Goal: Transaction & Acquisition: Download file/media

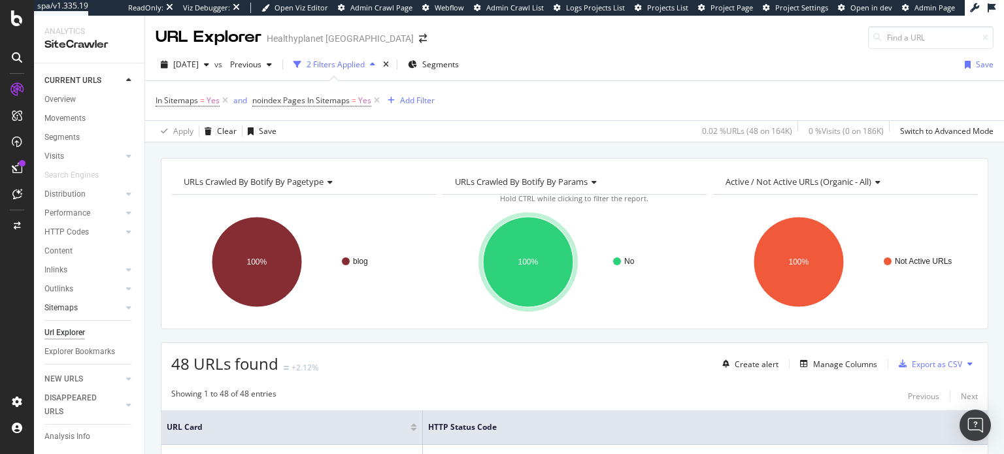
click at [109, 303] on div at bounding box center [115, 307] width 13 height 13
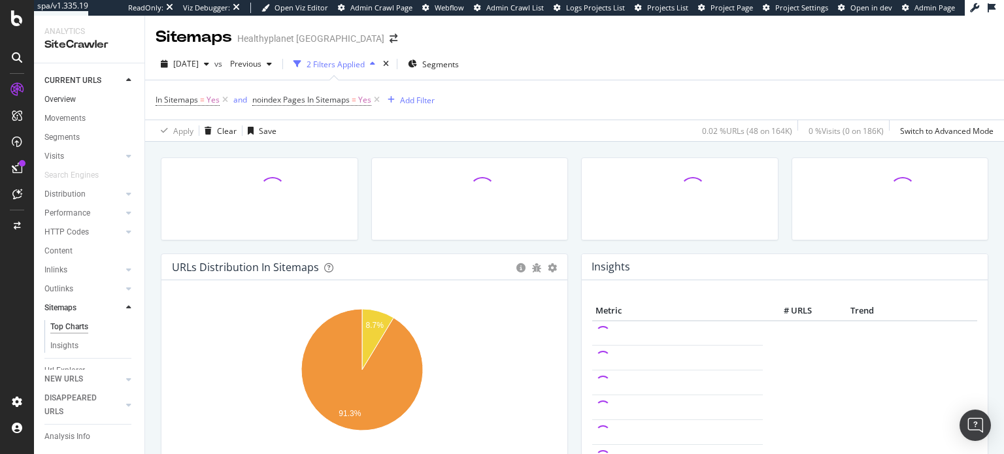
click at [84, 100] on link "Overview" at bounding box center [89, 100] width 91 height 14
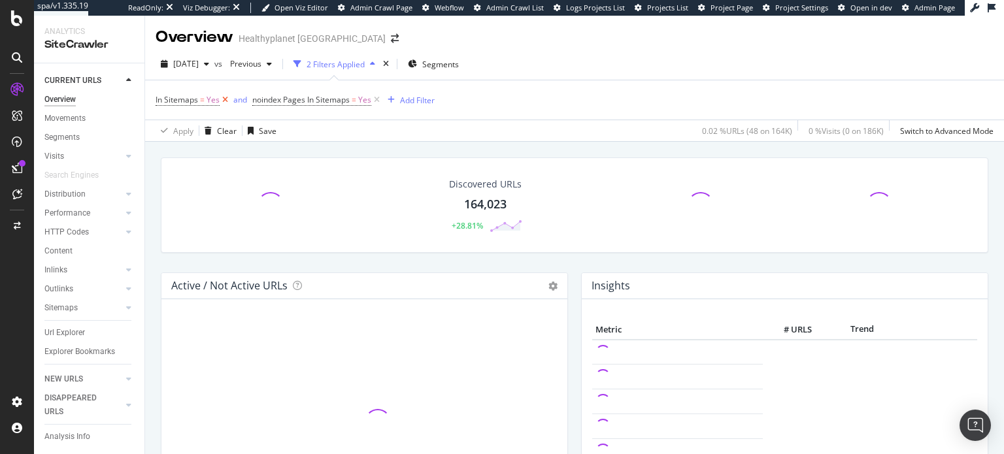
click at [224, 104] on icon at bounding box center [225, 99] width 11 height 13
click at [285, 103] on icon at bounding box center [279, 99] width 11 height 13
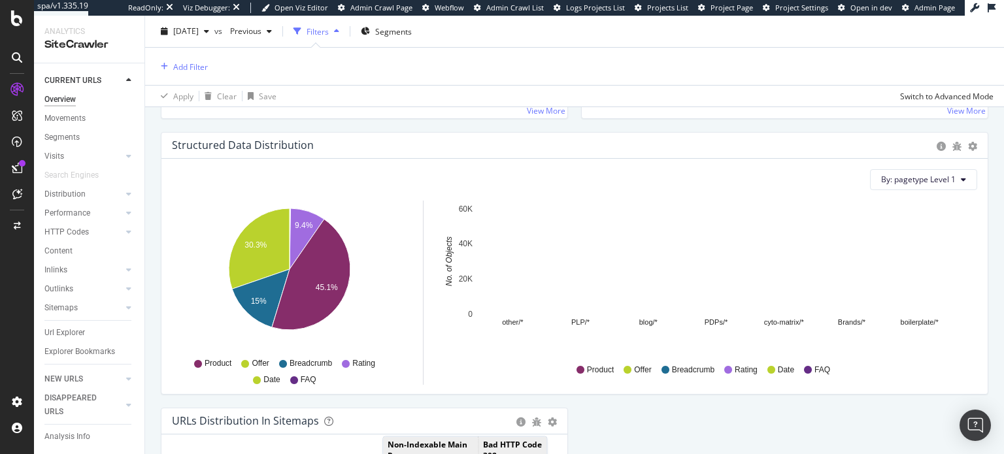
scroll to position [1514, 0]
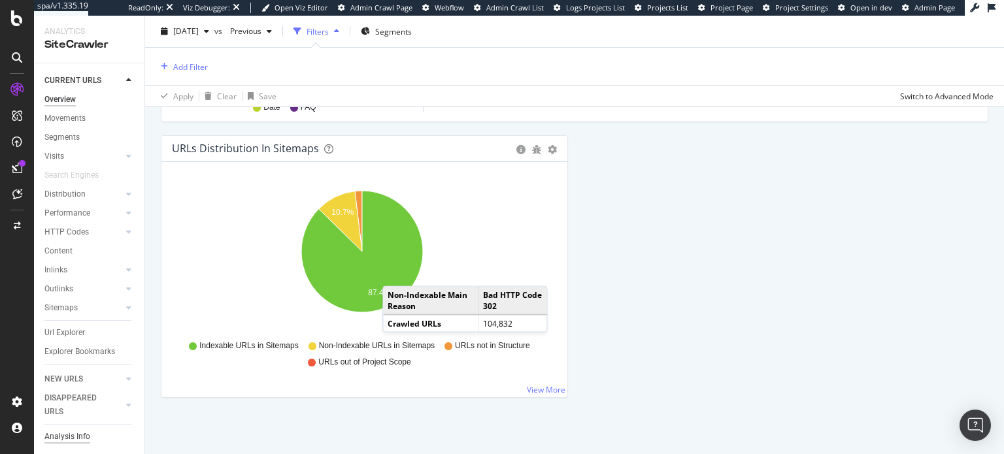
click at [73, 430] on div "Analysis Info" at bounding box center [67, 437] width 46 height 14
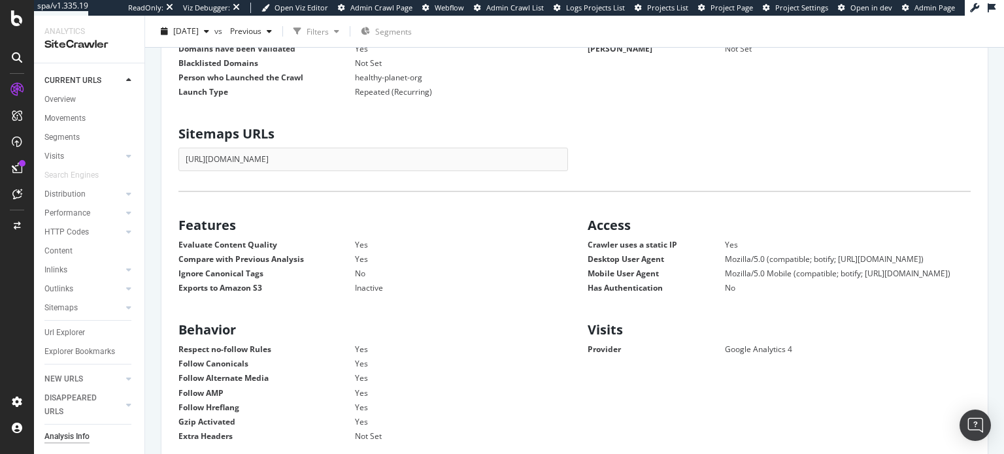
scroll to position [327, 0]
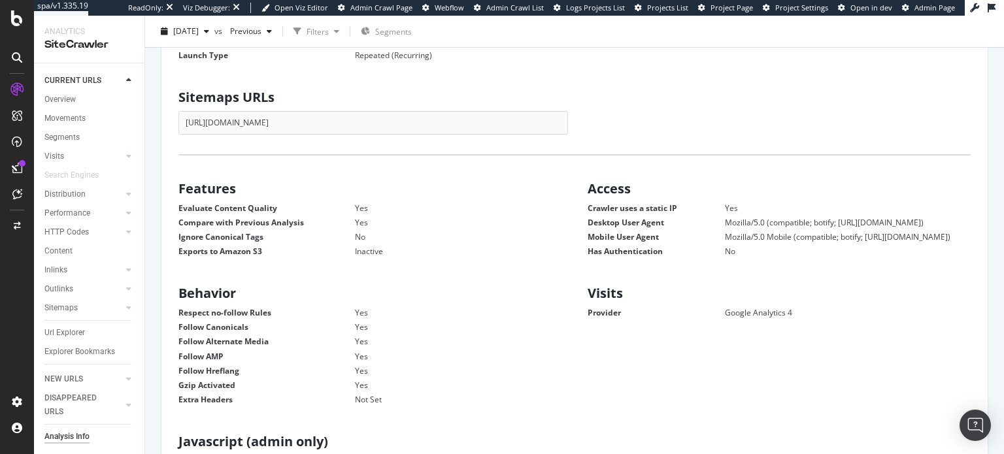
click at [430, 119] on div "[URL][DOMAIN_NAME]" at bounding box center [373, 122] width 390 height 23
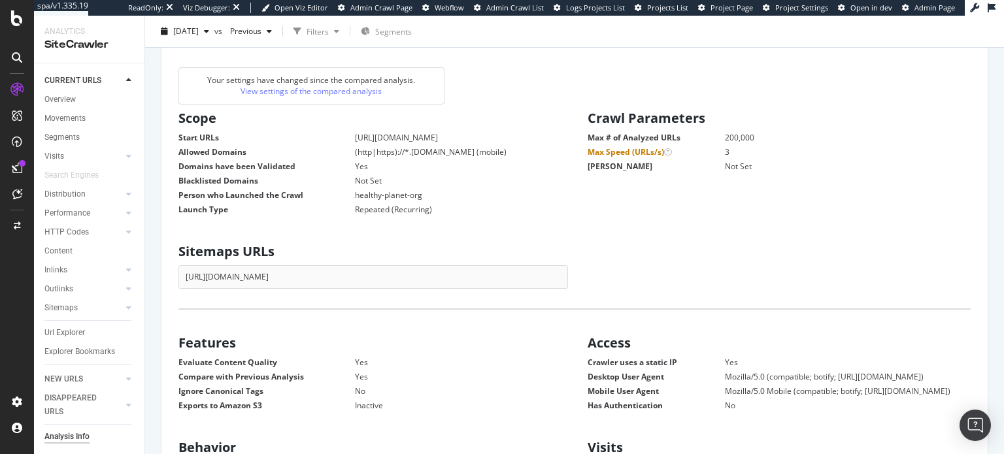
scroll to position [196, 0]
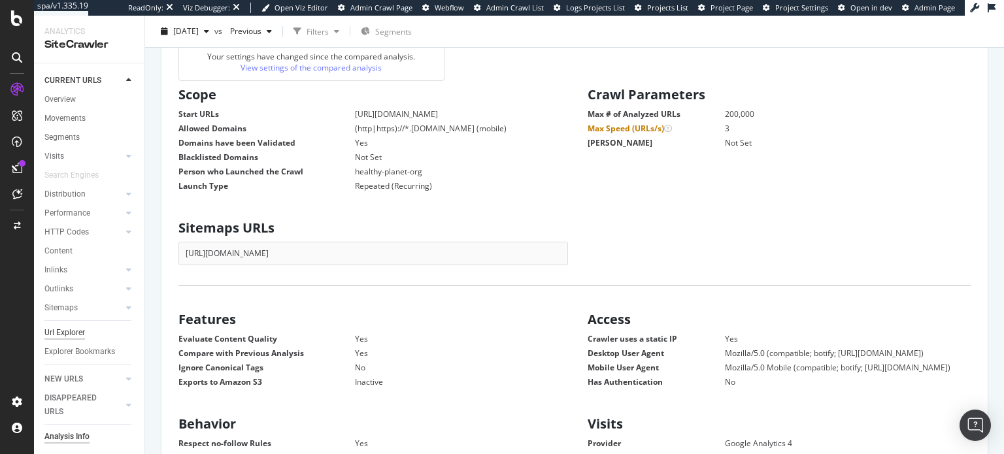
click at [81, 327] on div "Url Explorer" at bounding box center [64, 333] width 41 height 14
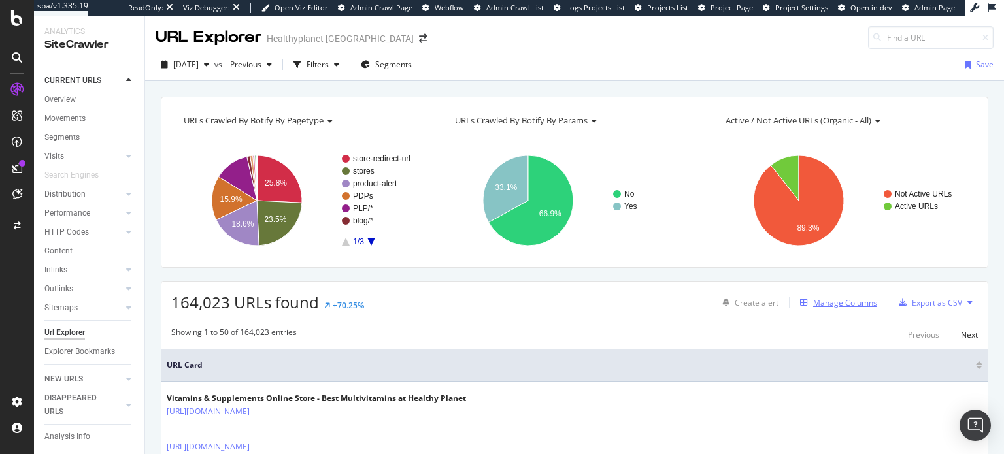
click at [839, 297] on div "Manage Columns" at bounding box center [845, 302] width 64 height 11
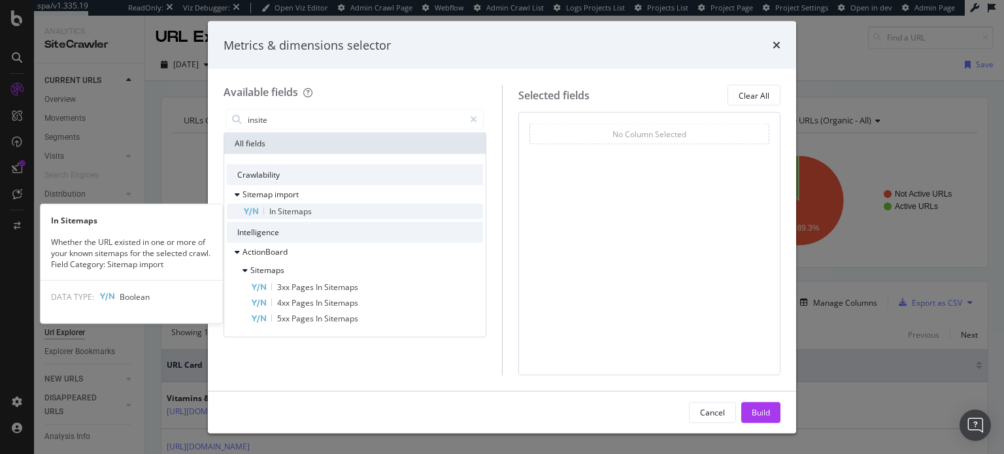
type input "insite"
click at [340, 212] on div "In Sitemaps" at bounding box center [362, 212] width 241 height 16
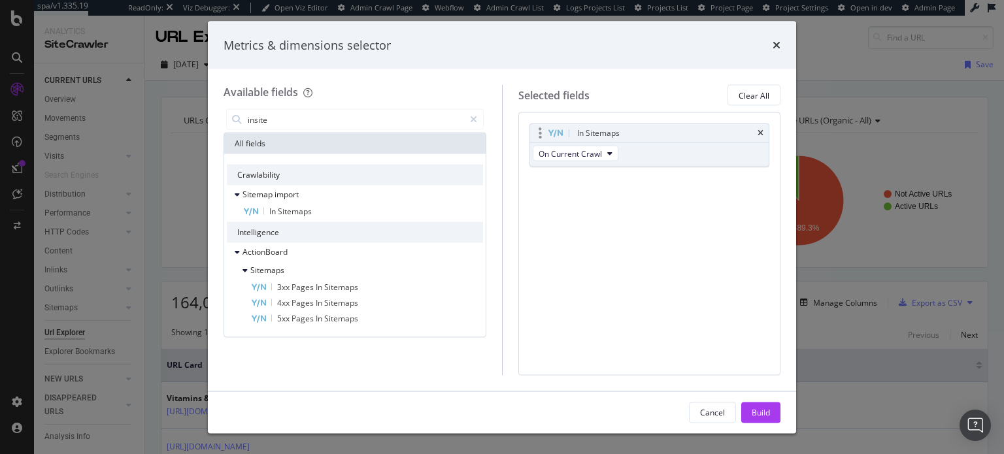
click at [618, 148] on div "On Current Crawl" at bounding box center [576, 155] width 93 height 24
click at [616, 148] on button "On Current Crawl" at bounding box center [576, 154] width 86 height 16
click at [764, 130] on div "In Sitemaps" at bounding box center [649, 133] width 239 height 18
click at [784, 44] on div "Metrics & dimensions selector" at bounding box center [502, 45] width 588 height 48
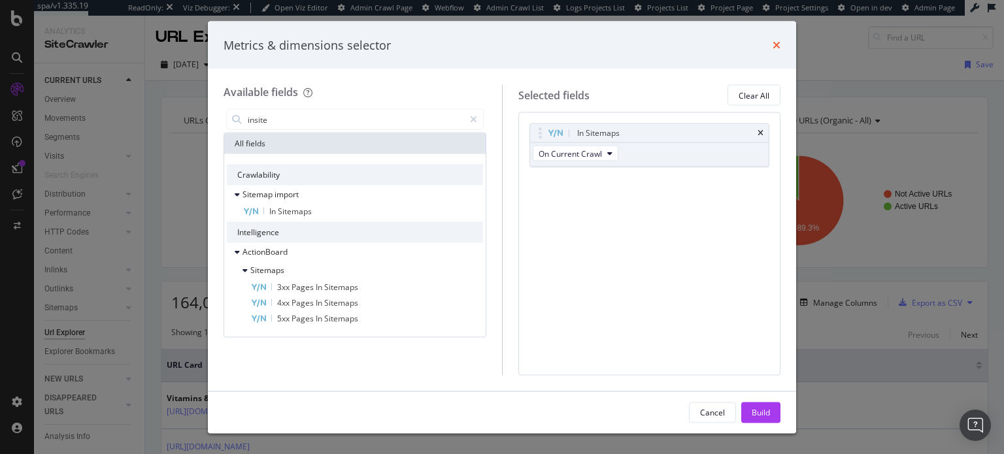
click at [774, 48] on icon "times" at bounding box center [776, 45] width 8 height 10
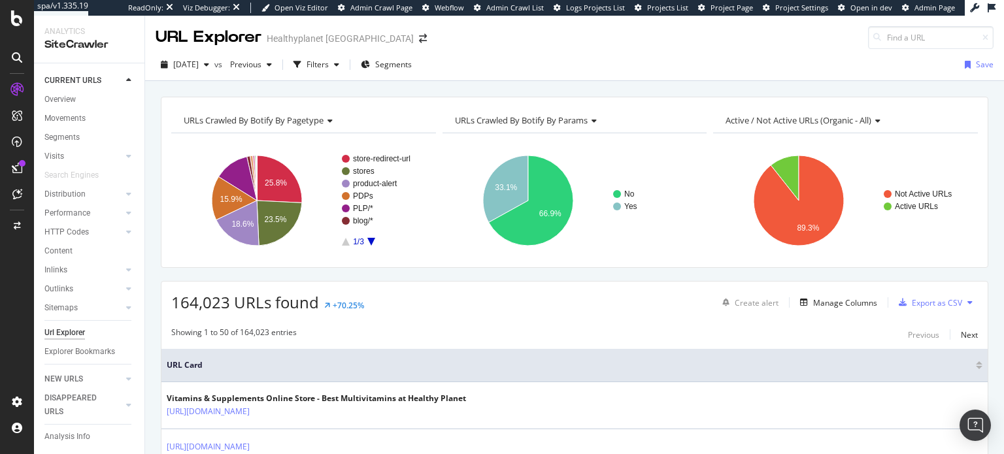
click at [84, 335] on div "Url Explorer" at bounding box center [64, 333] width 41 height 14
click at [261, 66] on span "Previous" at bounding box center [243, 64] width 37 height 11
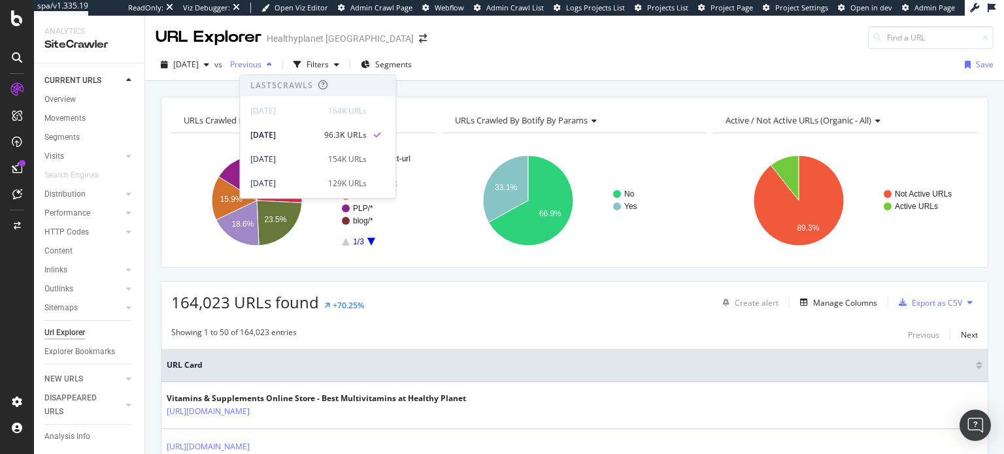
click at [261, 65] on span "Previous" at bounding box center [243, 64] width 37 height 11
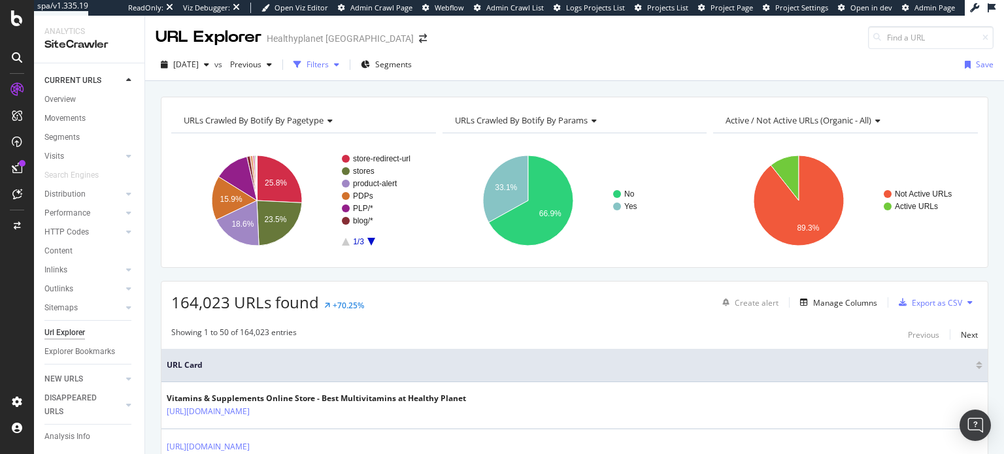
click at [329, 65] on div "Filters" at bounding box center [318, 64] width 22 height 11
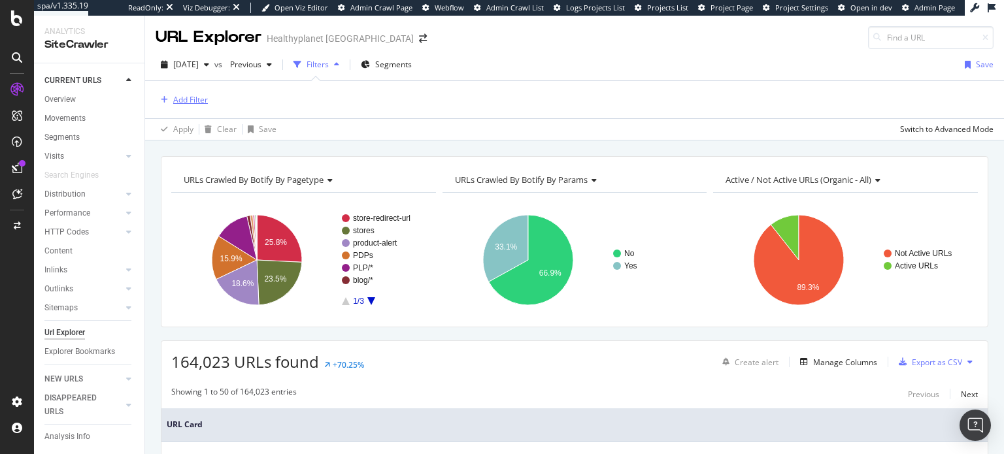
click at [193, 95] on div "Add Filter" at bounding box center [190, 99] width 35 height 11
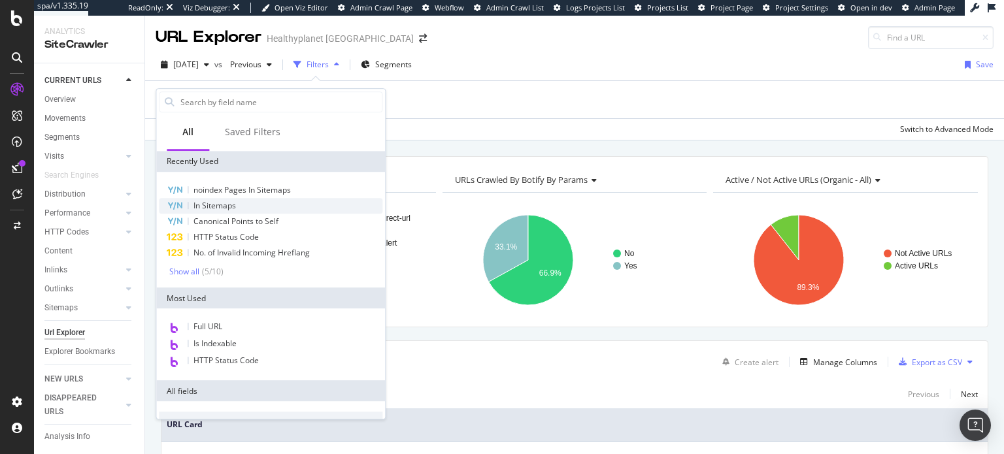
click at [235, 201] on span "In Sitemaps" at bounding box center [214, 205] width 42 height 11
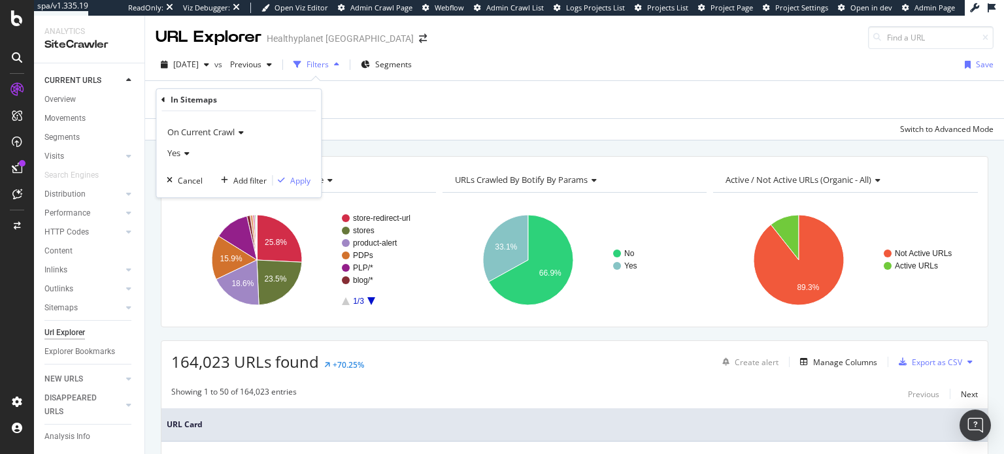
click at [186, 156] on icon at bounding box center [184, 154] width 9 height 8
click at [190, 195] on div "No" at bounding box center [240, 196] width 140 height 17
click at [299, 185] on div "Apply" at bounding box center [300, 180] width 20 height 11
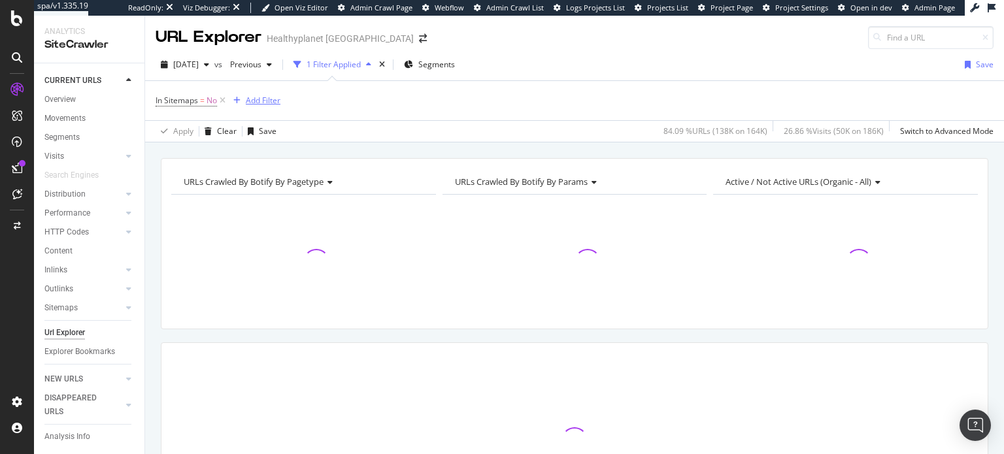
click at [261, 99] on div "Add Filter" at bounding box center [263, 100] width 35 height 11
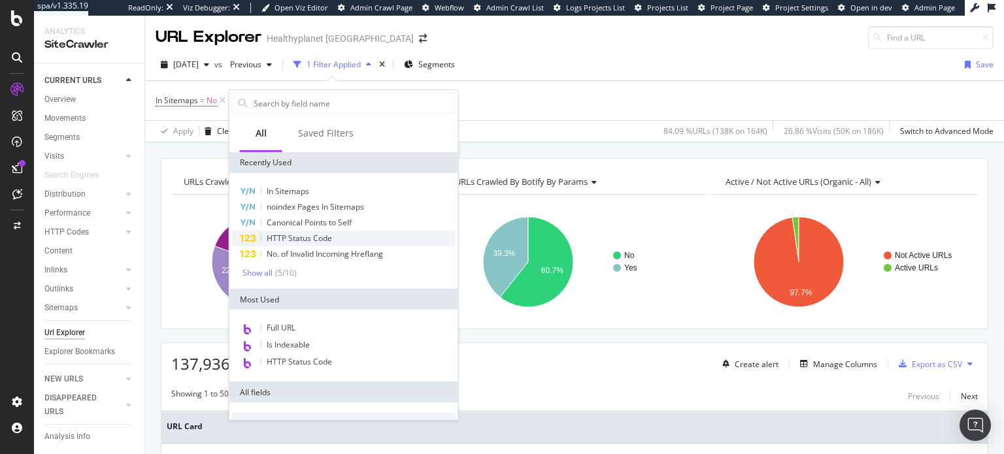
click at [320, 238] on span "HTTP Status Code" at bounding box center [299, 238] width 65 height 11
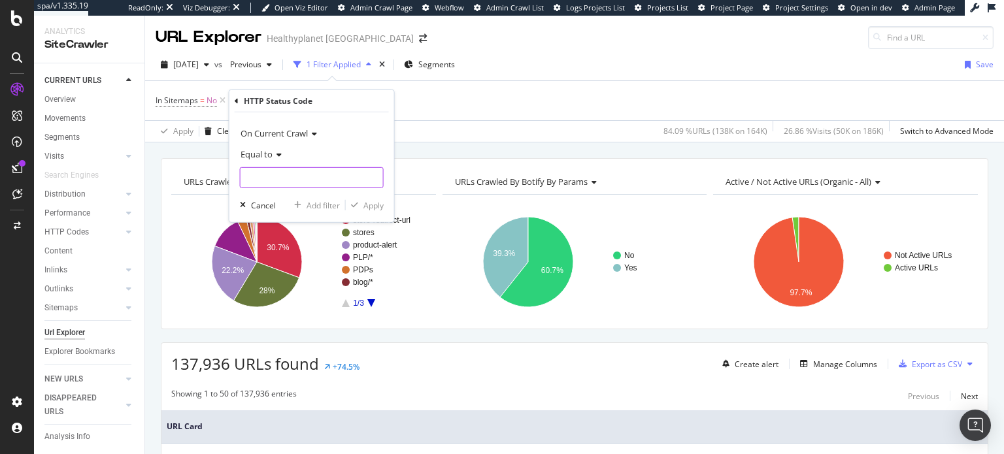
click at [300, 181] on input "number" at bounding box center [312, 177] width 144 height 21
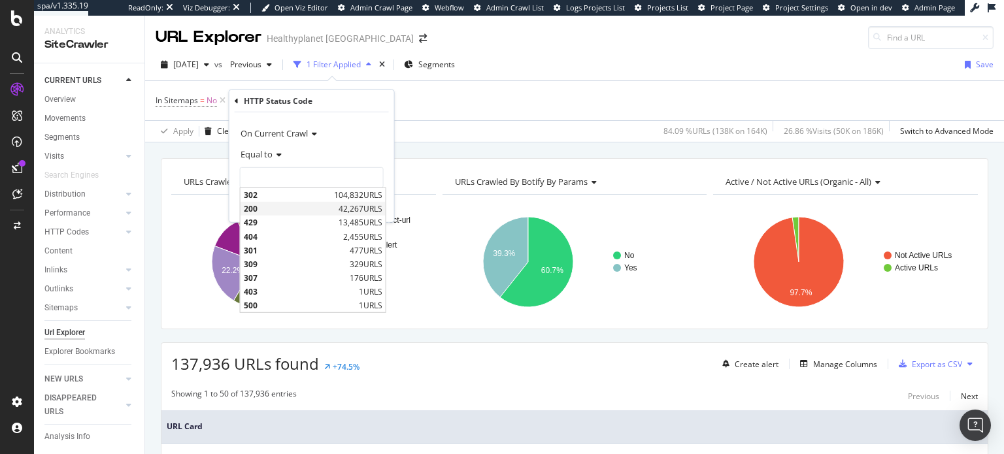
click at [293, 203] on span "200" at bounding box center [289, 208] width 91 height 11
type input "200"
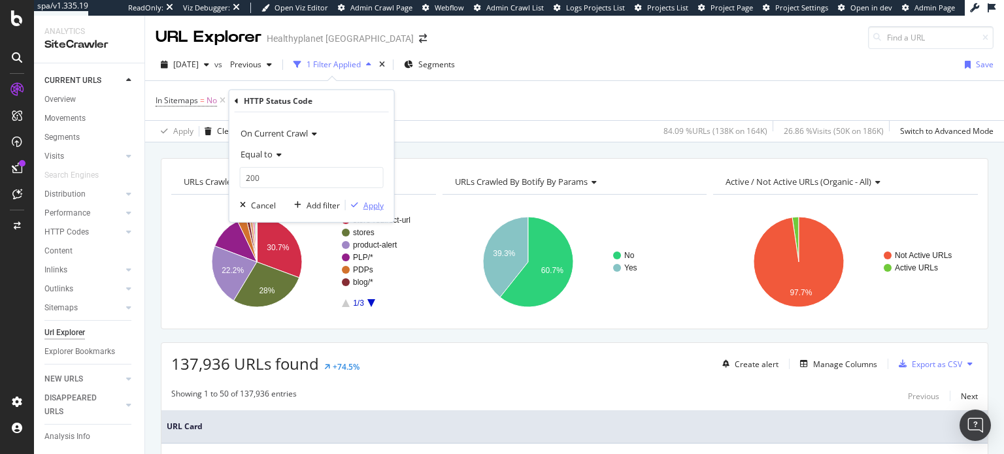
click at [365, 205] on div "Apply" at bounding box center [373, 204] width 20 height 11
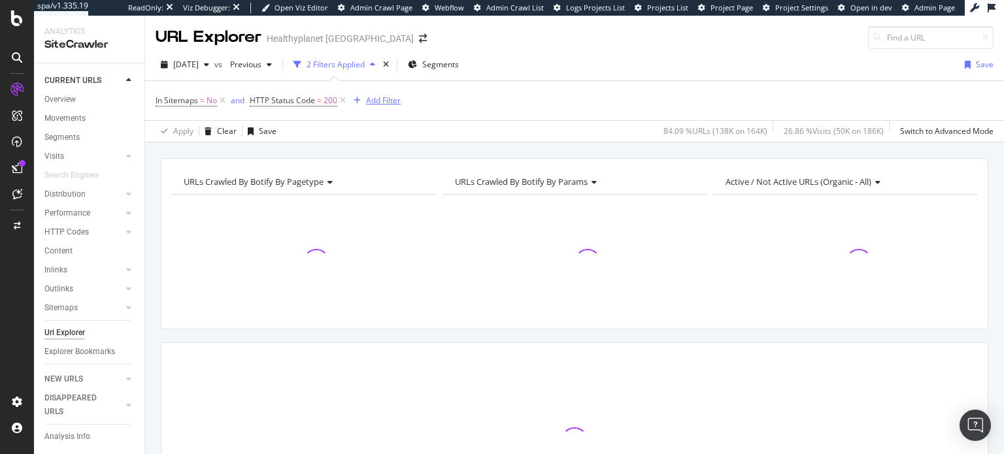
click at [380, 104] on div "Add Filter" at bounding box center [383, 100] width 35 height 11
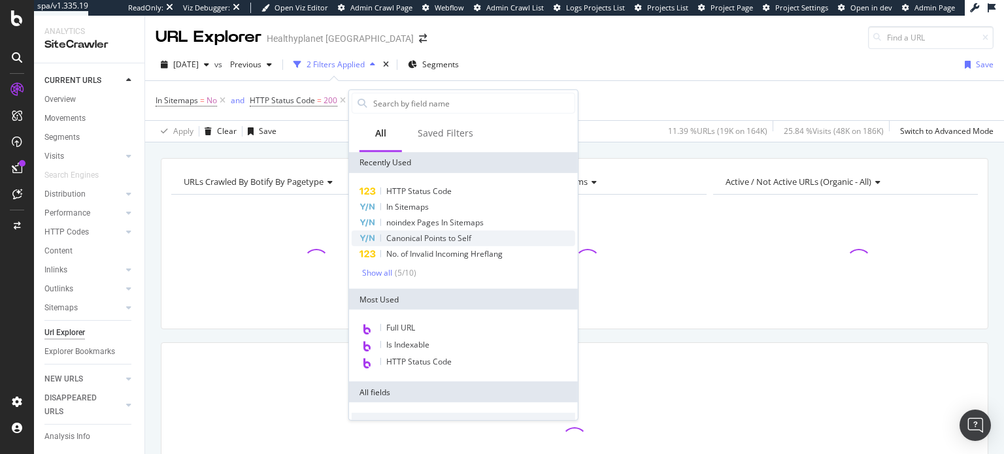
click at [395, 233] on span "Canonical Points to Self" at bounding box center [428, 238] width 85 height 11
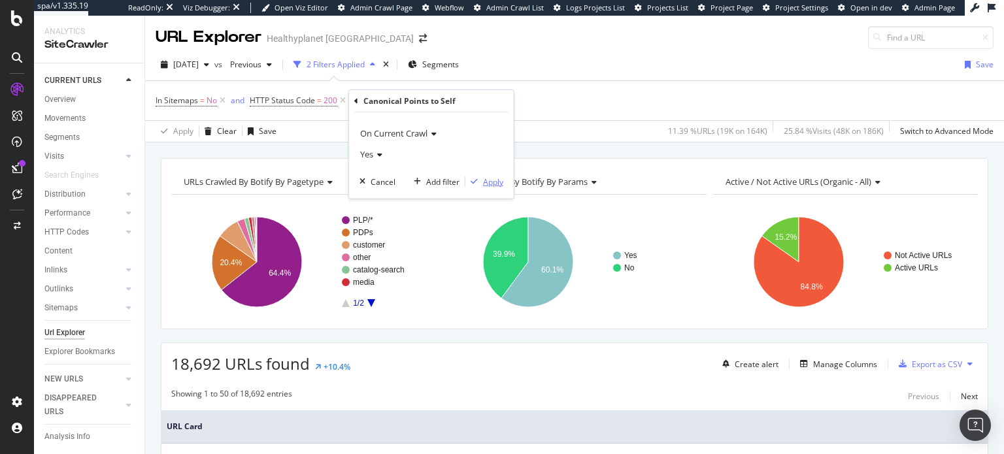
click at [499, 182] on div "Apply" at bounding box center [493, 181] width 20 height 11
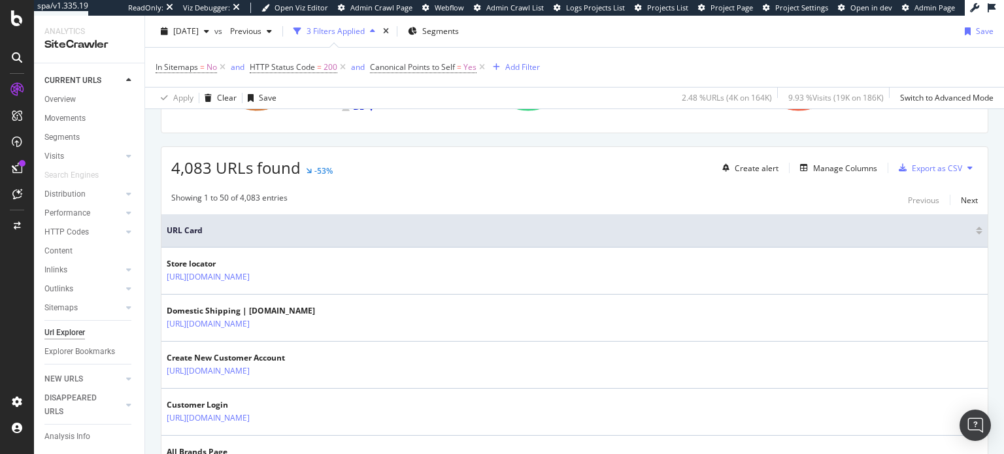
scroll to position [196, 0]
click at [508, 70] on div "Add Filter" at bounding box center [522, 66] width 35 height 11
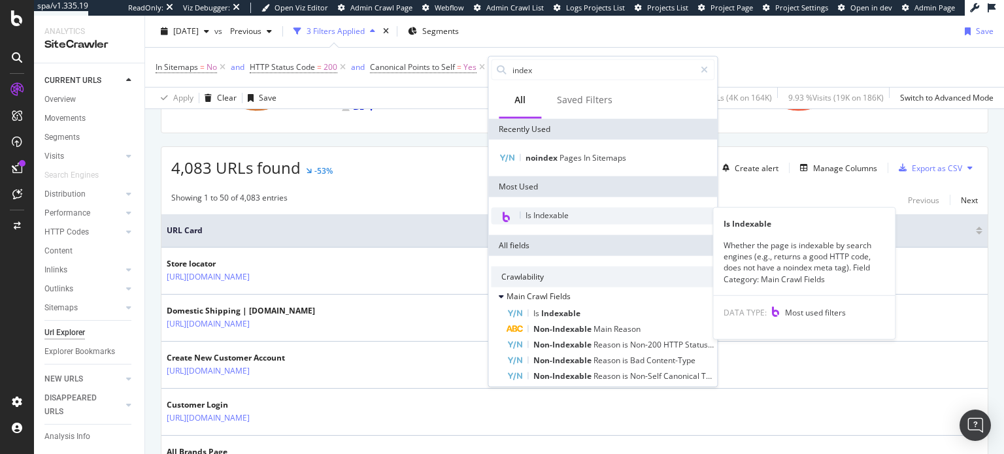
type input "index"
click at [539, 211] on span "Is Indexable" at bounding box center [546, 215] width 43 height 11
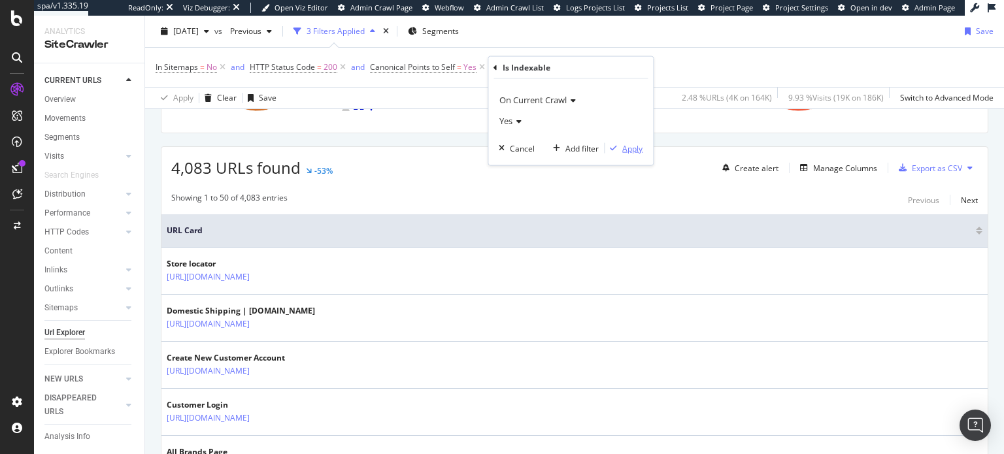
click at [635, 148] on div "Apply" at bounding box center [632, 147] width 20 height 11
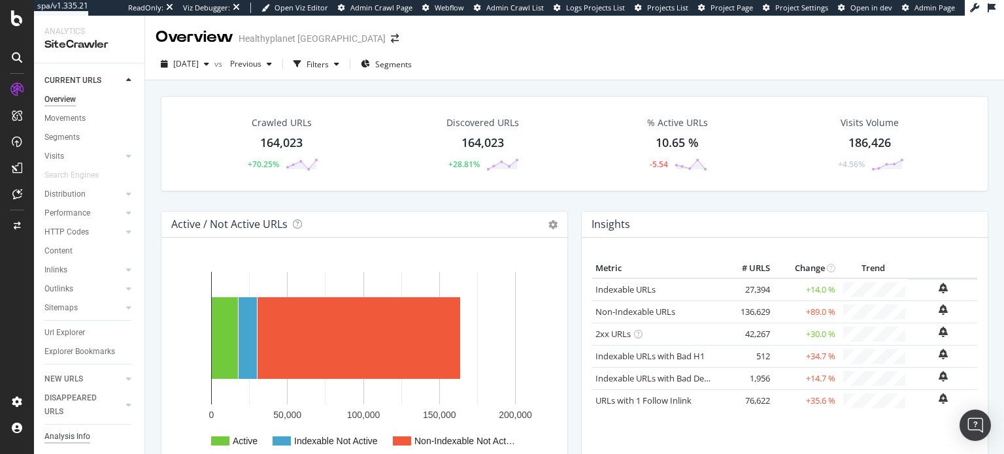
click at [67, 437] on div "Analysis Info" at bounding box center [67, 437] width 46 height 14
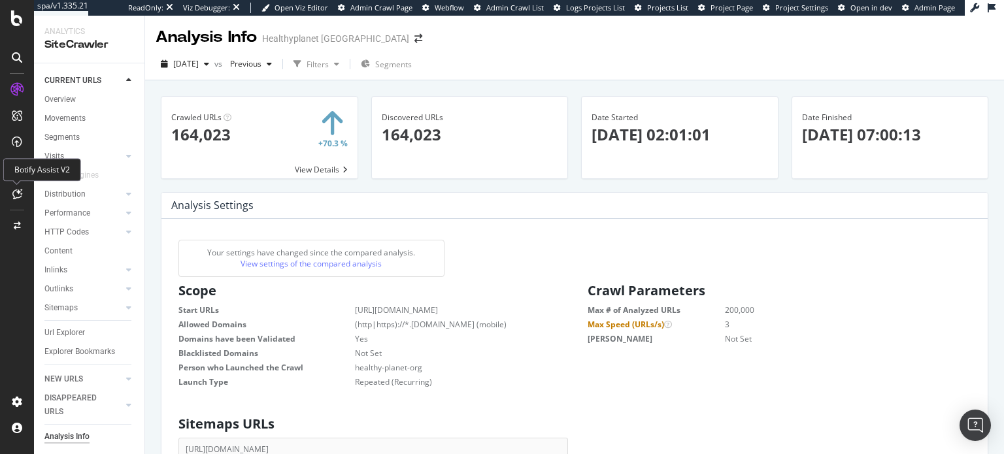
scroll to position [199, 374]
click at [55, 231] on div "DataExports" at bounding box center [73, 225] width 51 height 13
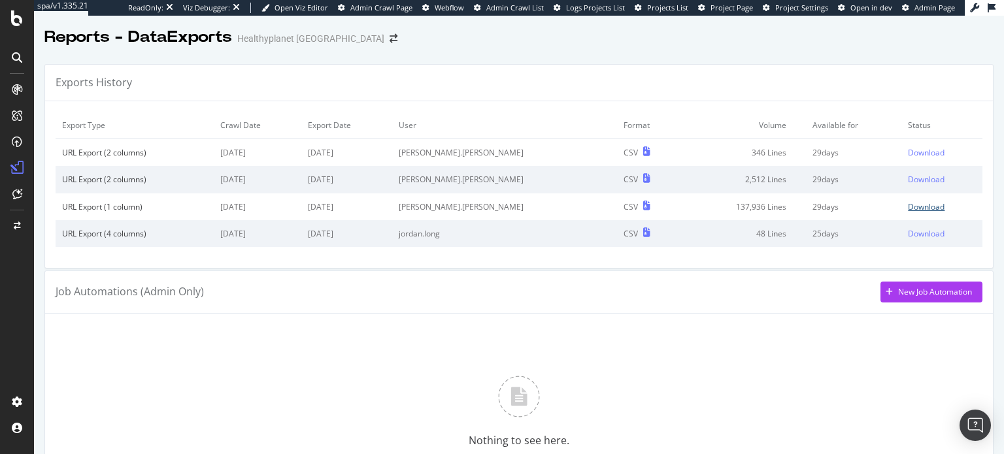
click at [908, 209] on div "Download" at bounding box center [926, 206] width 37 height 11
click at [908, 175] on div "Download" at bounding box center [926, 179] width 37 height 11
click at [908, 150] on div "Download" at bounding box center [926, 152] width 37 height 11
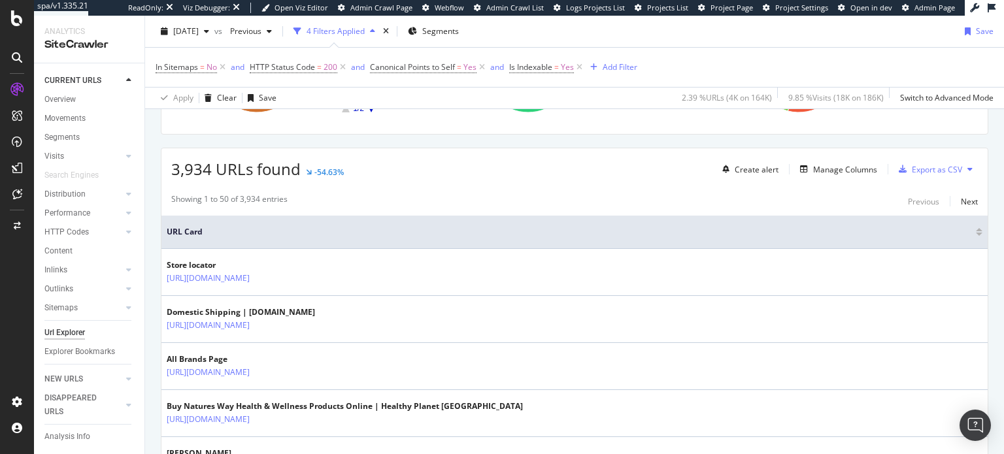
scroll to position [196, 0]
click at [931, 172] on div "Export as CSV" at bounding box center [937, 168] width 50 height 11
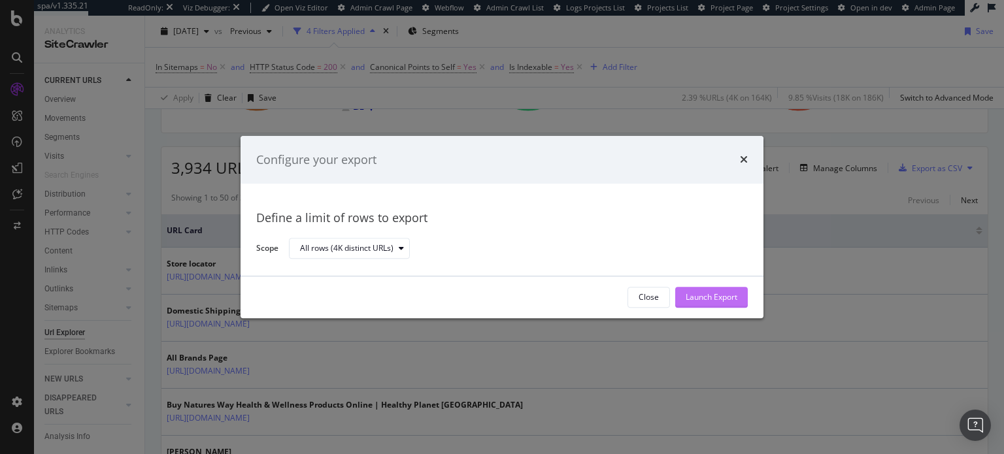
click at [716, 304] on div "Launch Export" at bounding box center [712, 298] width 52 height 20
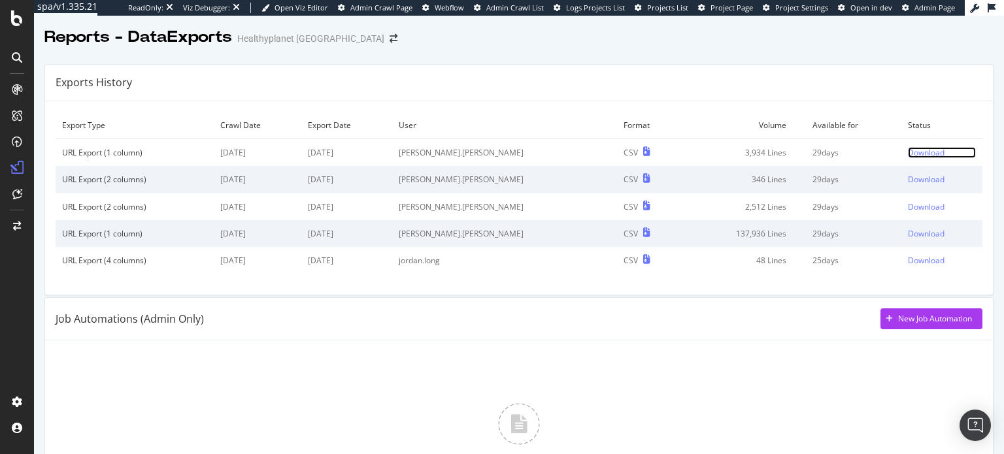
click at [908, 152] on div "Download" at bounding box center [926, 152] width 37 height 11
